Goal: Information Seeking & Learning: Learn about a topic

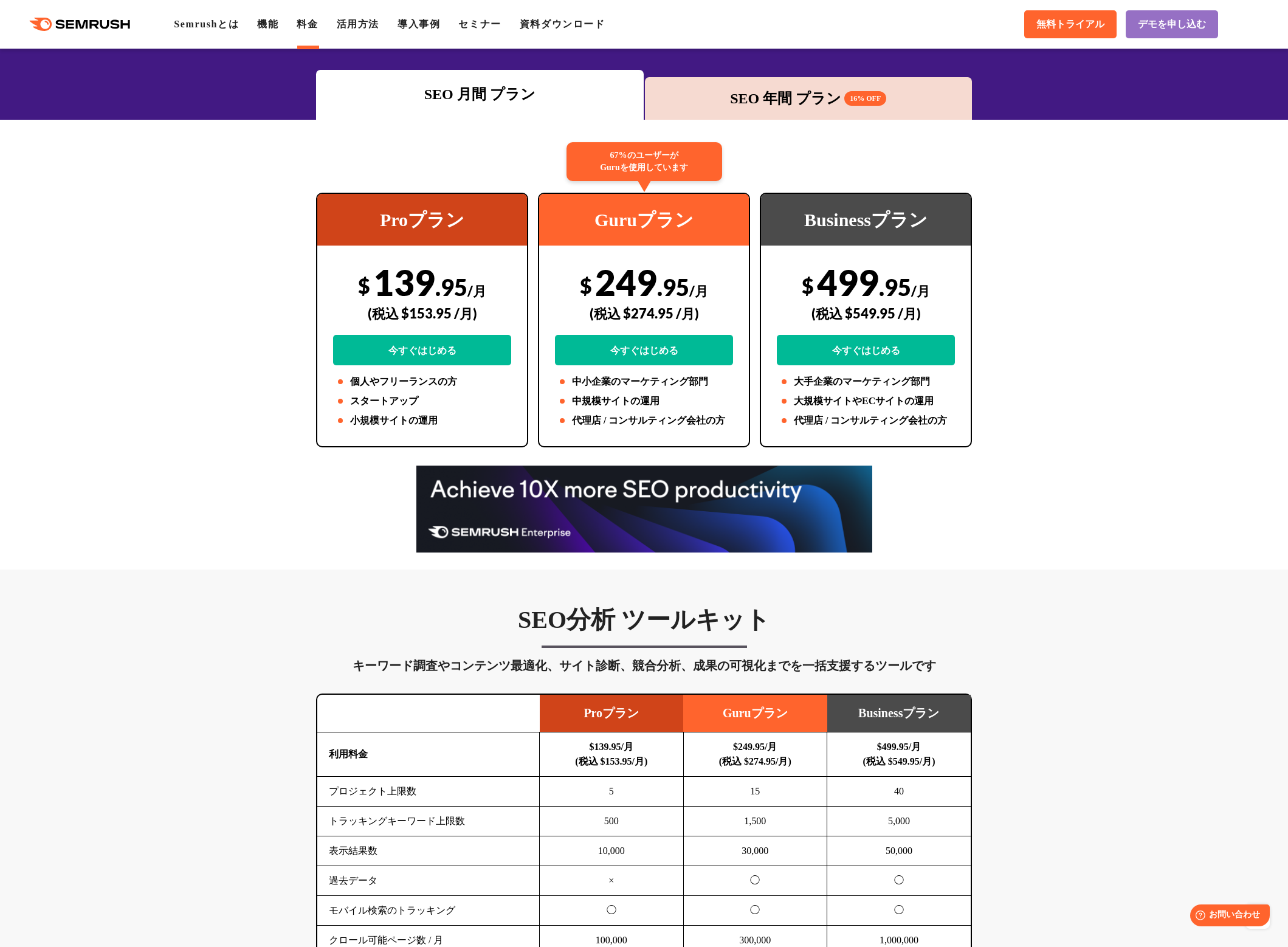
scroll to position [88, 0]
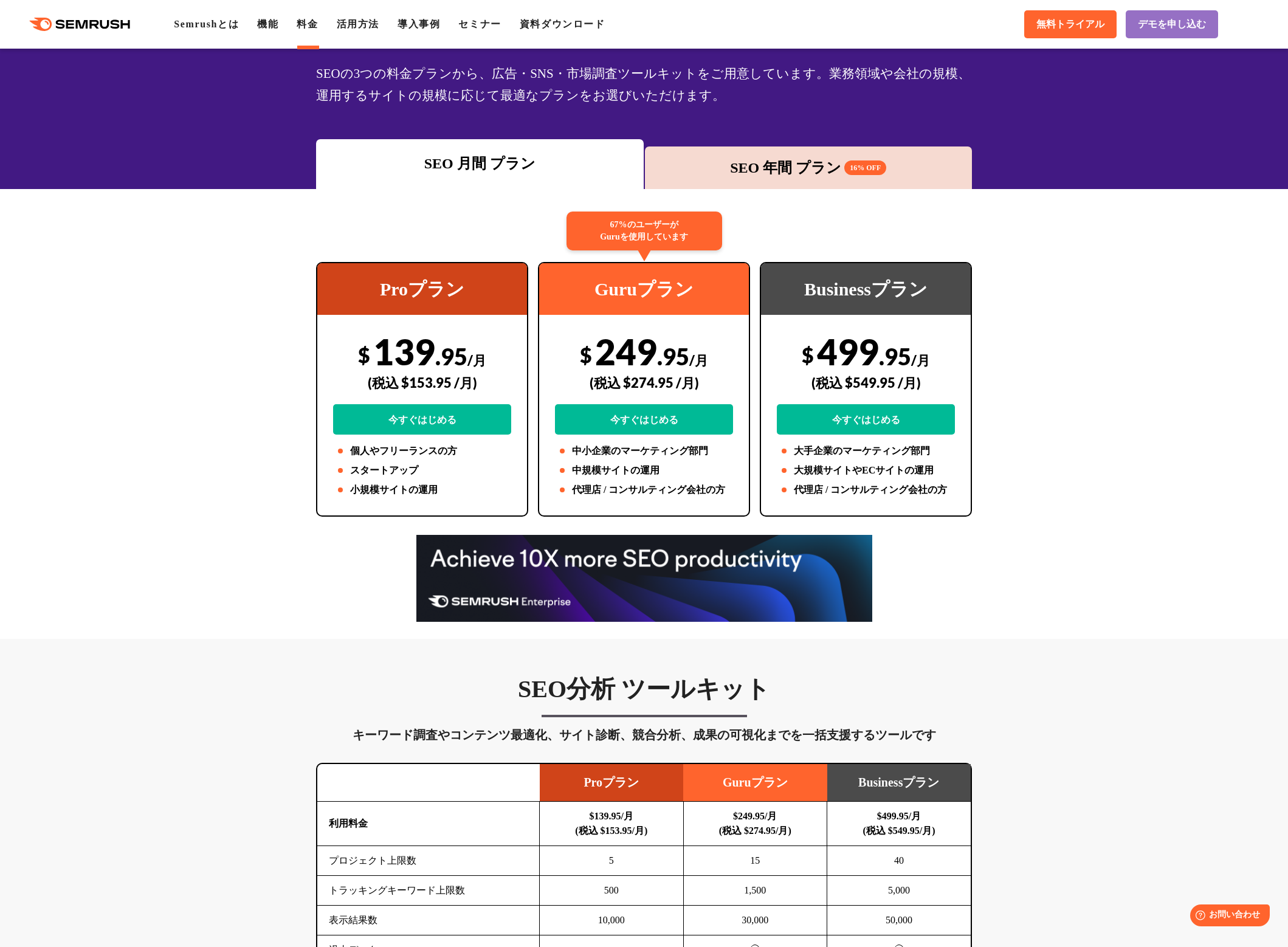
click at [806, 160] on div "SEO 年間 プラン 16% OFF" at bounding box center [808, 167] width 315 height 22
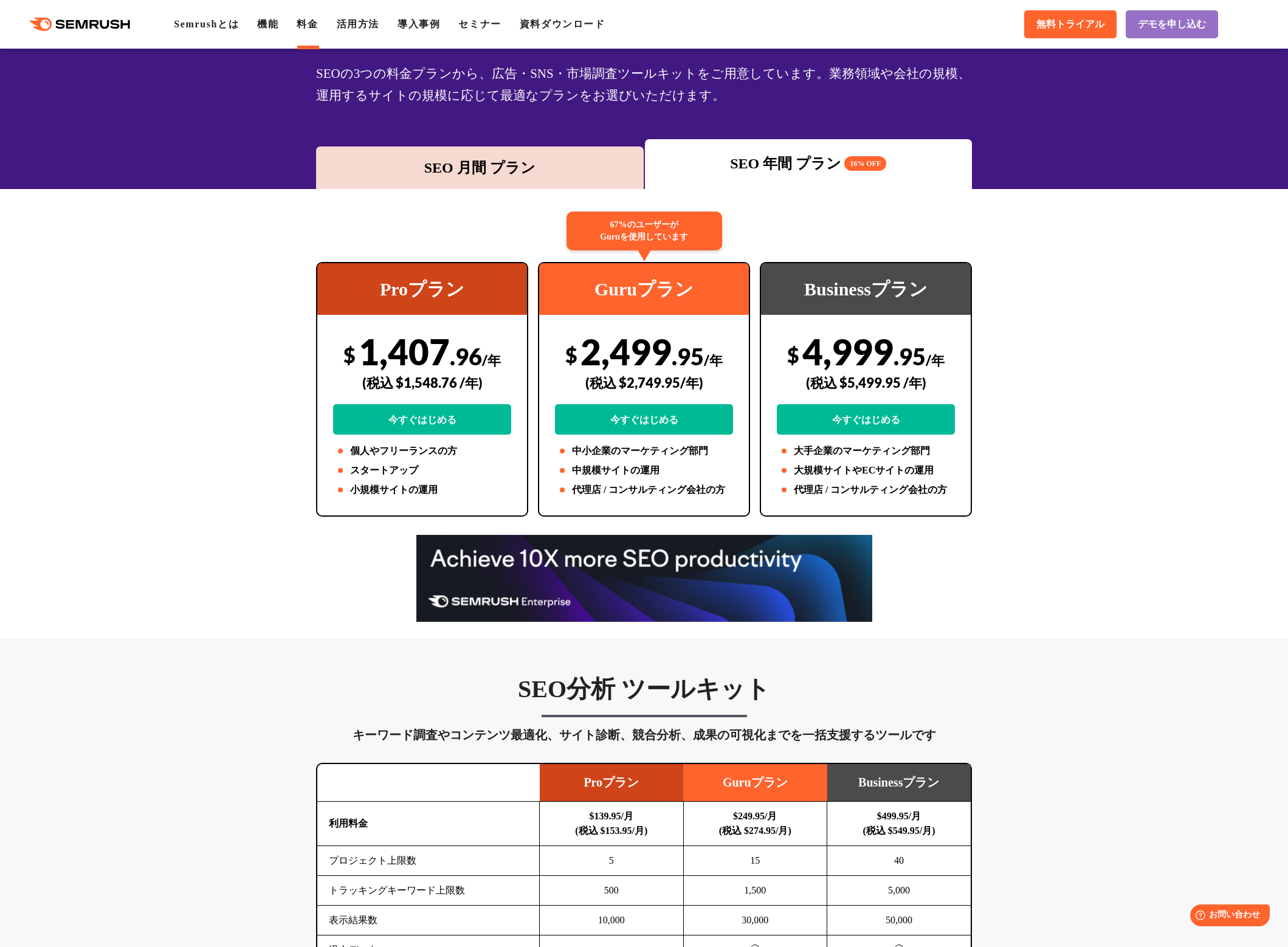
click at [519, 150] on div "SEO 月間 プラン" at bounding box center [480, 168] width 327 height 42
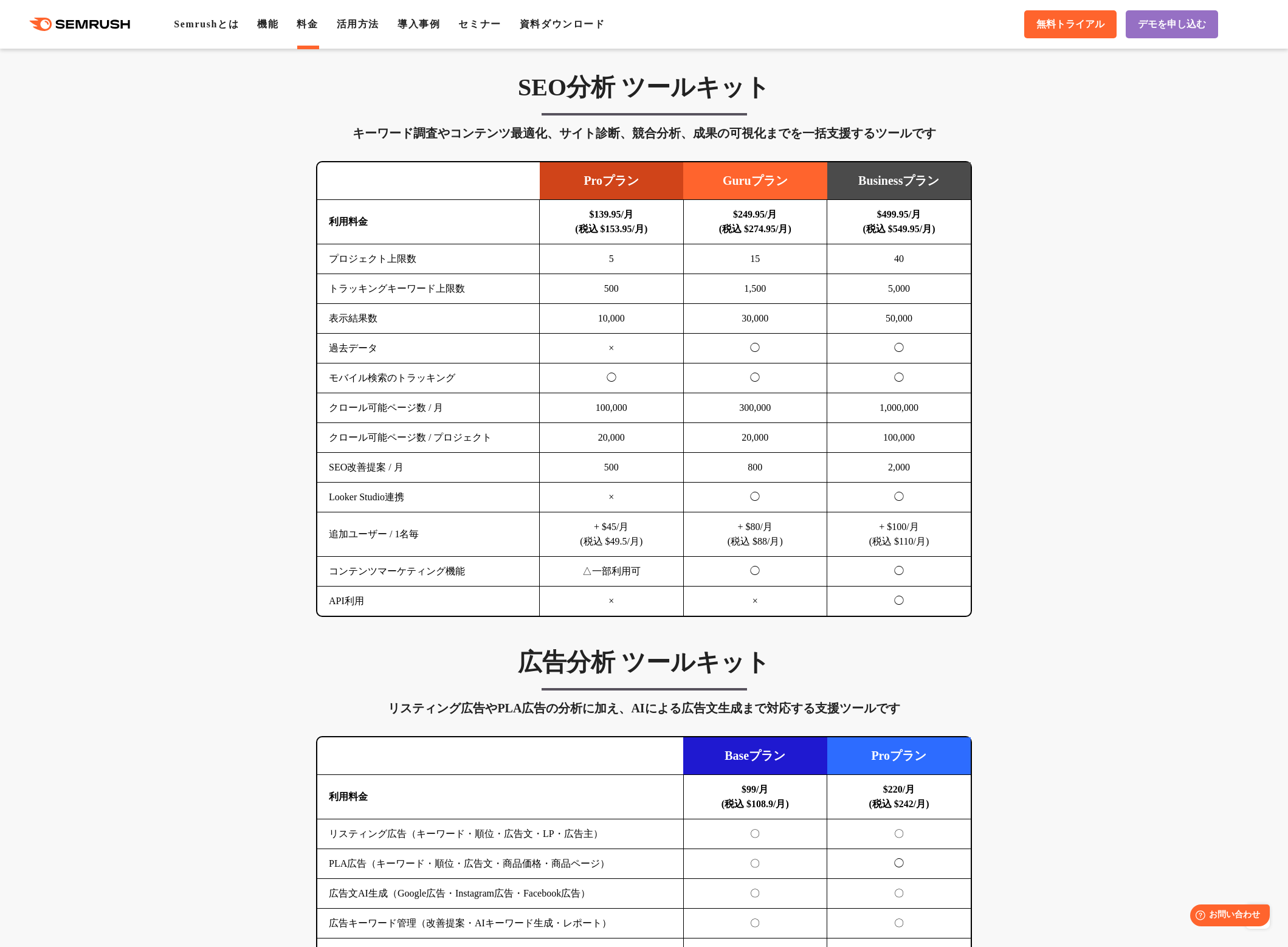
scroll to position [0, 0]
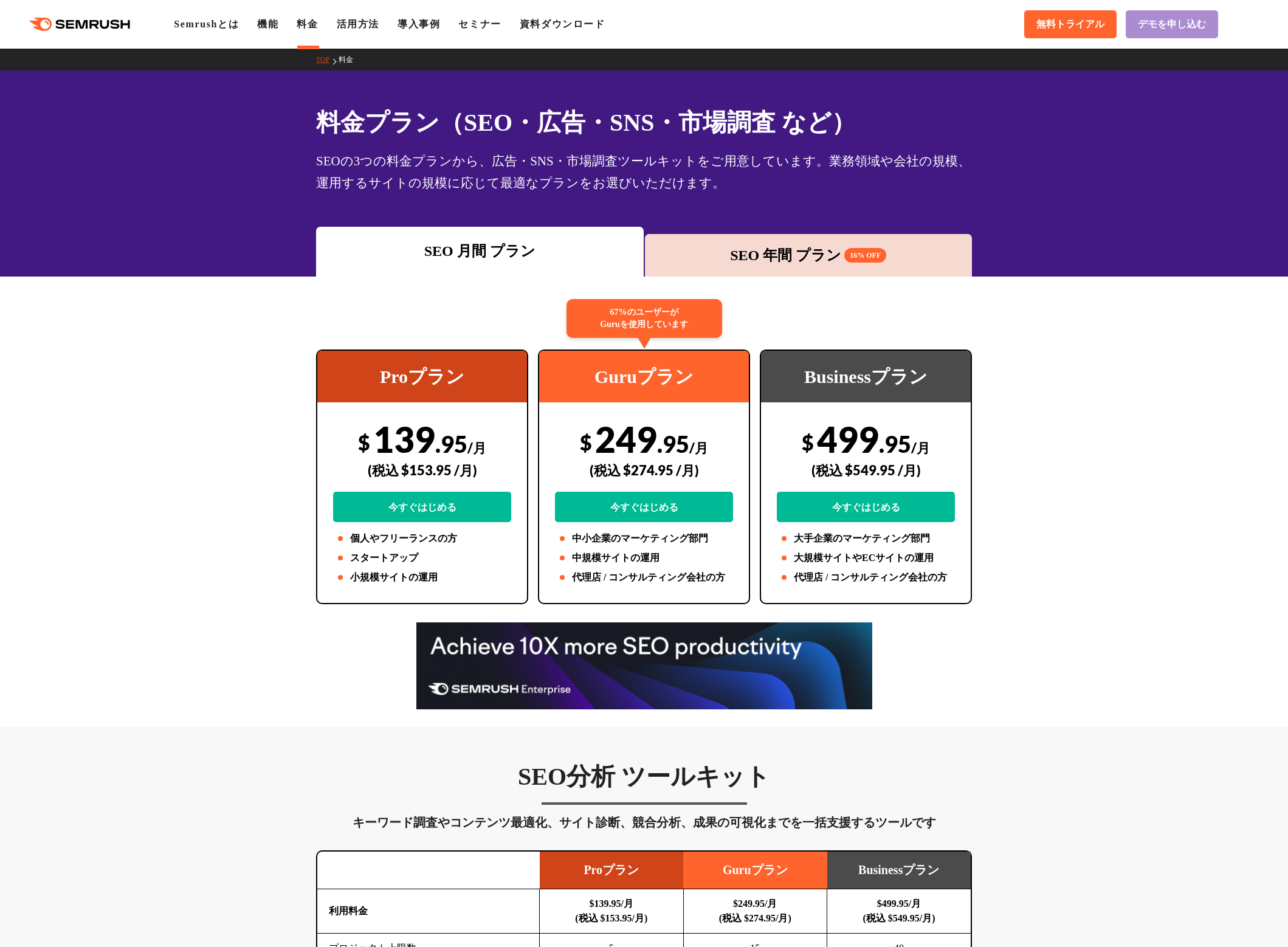
click at [1188, 20] on span "デモを申し込む" at bounding box center [1172, 25] width 68 height 13
click at [569, 31] on li "資料ダウンロード" at bounding box center [563, 24] width 86 height 15
click at [87, 19] on icon ".cls {fill: #FF642D;}" at bounding box center [81, 24] width 137 height 13
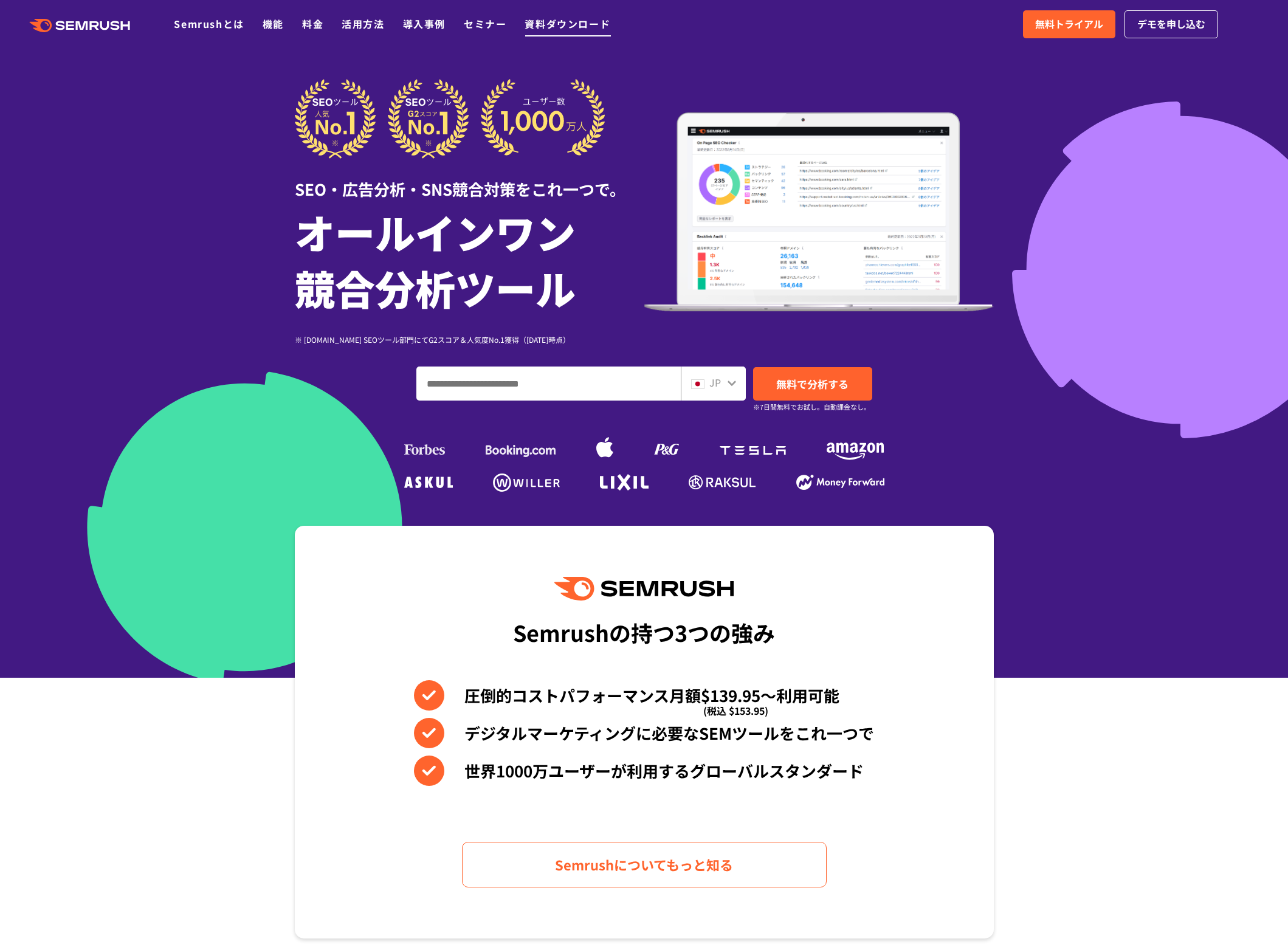
click at [567, 24] on link "資料ダウンロード" at bounding box center [567, 23] width 86 height 15
click at [522, 370] on input "ドメイン、キーワードまたはURLを入力してください" at bounding box center [549, 383] width 264 height 33
paste input "**********"
type input "**********"
click at [813, 390] on span "無料で分析する" at bounding box center [813, 383] width 72 height 15
